Goal: Check status

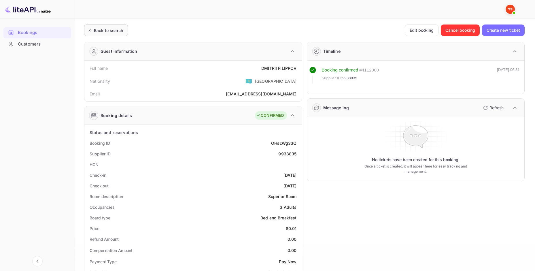
click at [101, 33] on div "Back to search" at bounding box center [106, 30] width 44 height 12
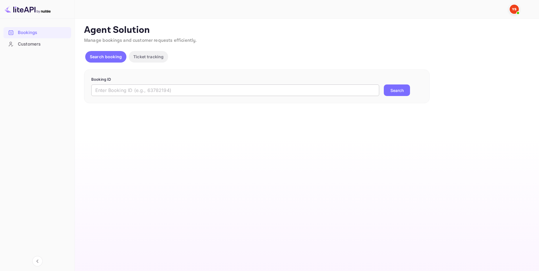
click at [142, 92] on input "text" at bounding box center [235, 90] width 288 height 12
paste input "9456328"
type input "9456328"
click at [384, 84] on button "Search" at bounding box center [397, 90] width 26 height 12
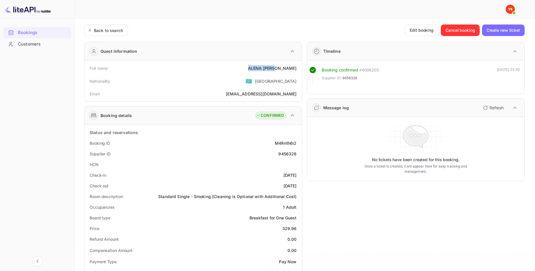
drag, startPoint x: 288, startPoint y: 69, endPoint x: 268, endPoint y: 69, distance: 20.2
click at [268, 69] on div "Full name [PERSON_NAME]" at bounding box center [193, 68] width 213 height 11
copy div "[PERSON_NAME]"
drag, startPoint x: 283, startPoint y: 226, endPoint x: 297, endPoint y: 230, distance: 13.8
click at [297, 230] on div "Price 329.96" at bounding box center [193, 228] width 213 height 11
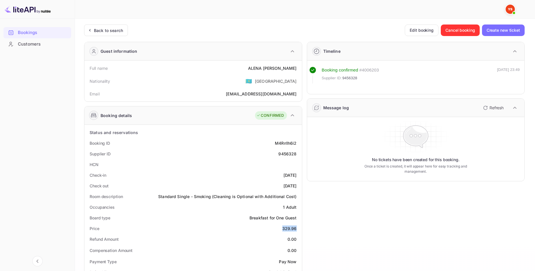
copy div "329.96"
